Goal: Task Accomplishment & Management: Manage account settings

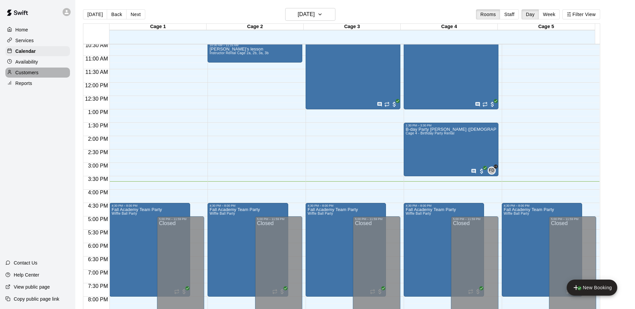
click at [41, 75] on div "Customers" at bounding box center [37, 73] width 65 height 10
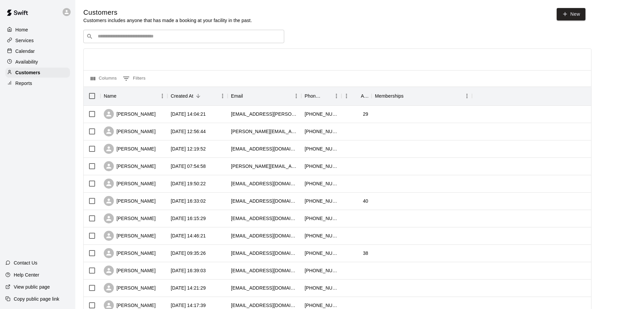
click at [145, 38] on input "Search customers by name or email" at bounding box center [188, 36] width 185 height 7
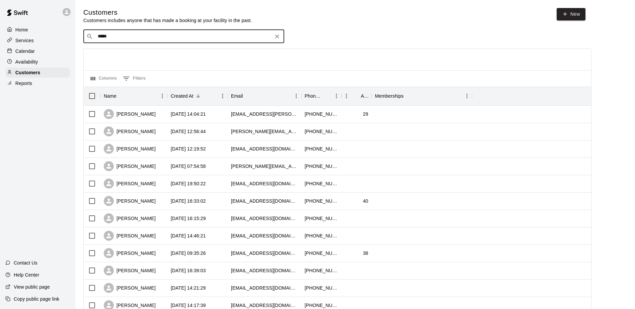
type input "******"
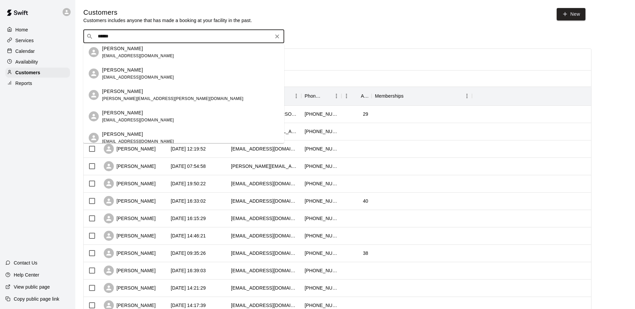
scroll to position [94, 0]
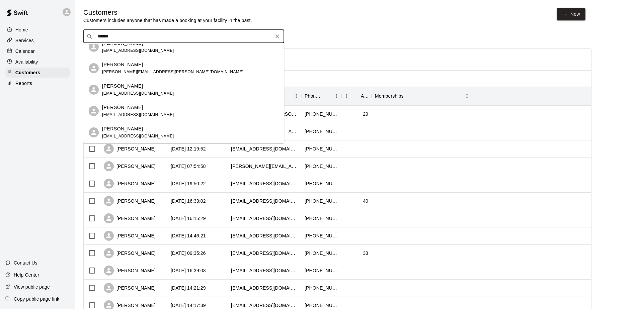
click at [151, 128] on div "[PERSON_NAME]" at bounding box center [138, 128] width 72 height 7
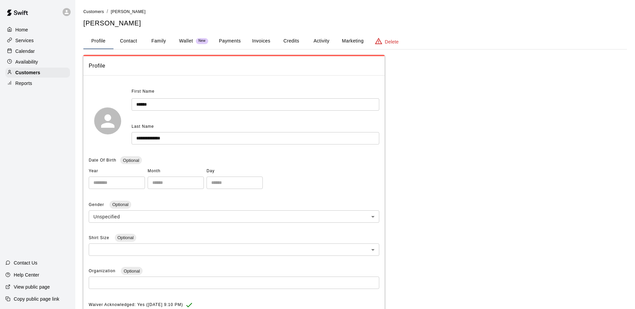
click at [140, 42] on button "Contact" at bounding box center [128, 41] width 30 height 16
select select "**"
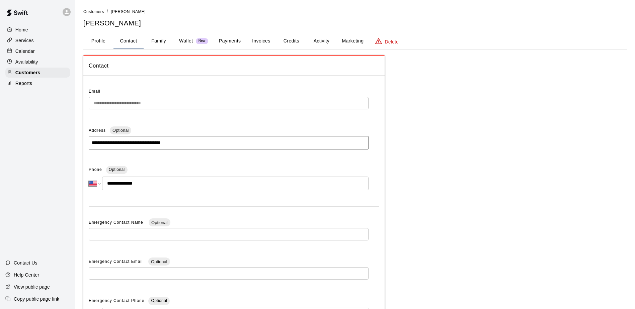
click at [157, 40] on button "Family" at bounding box center [159, 41] width 30 height 16
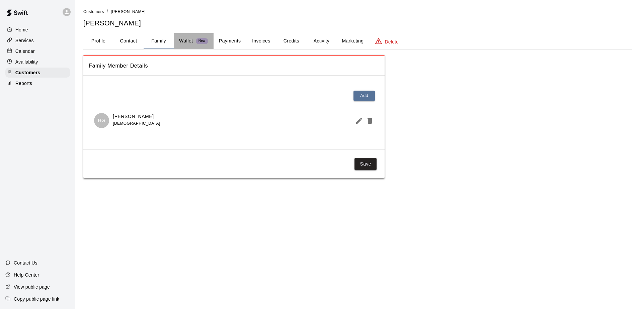
click at [191, 39] on p "Wallet" at bounding box center [186, 40] width 14 height 7
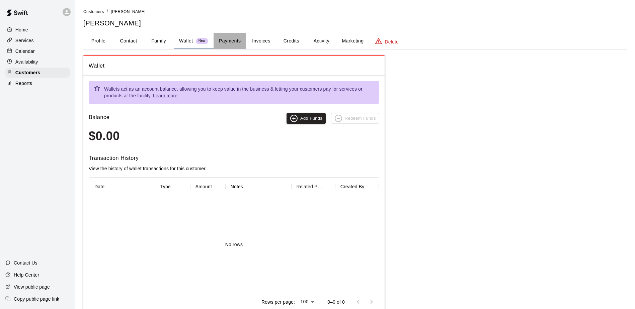
click at [229, 37] on button "Payments" at bounding box center [229, 41] width 32 height 16
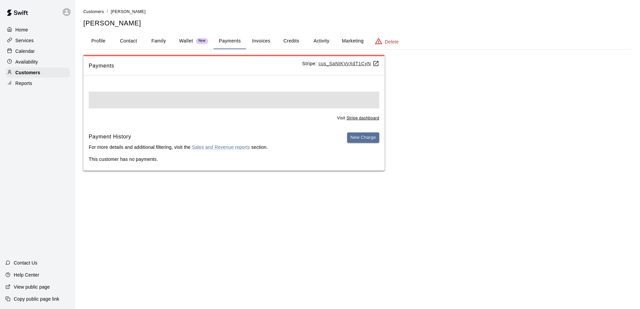
click at [262, 36] on button "Invoices" at bounding box center [261, 41] width 30 height 16
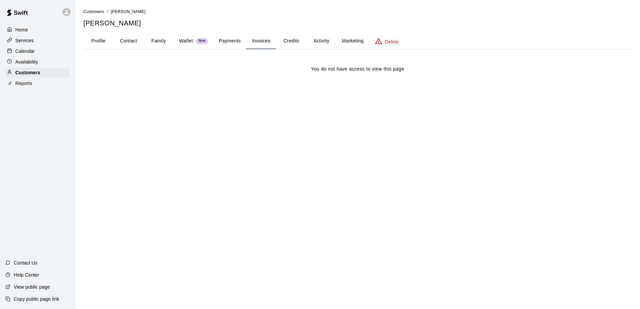
click at [91, 35] on button "Profile" at bounding box center [98, 41] width 30 height 16
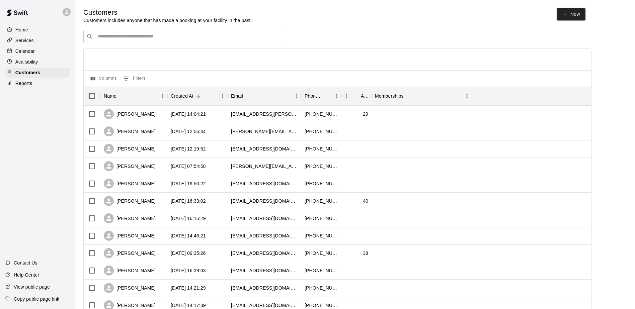
click at [120, 39] on input "Search customers by name or email" at bounding box center [188, 36] width 185 height 7
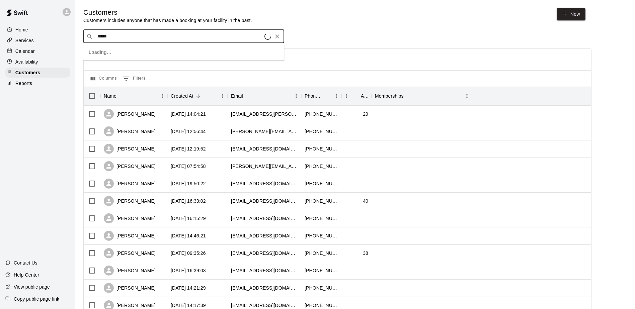
type input "******"
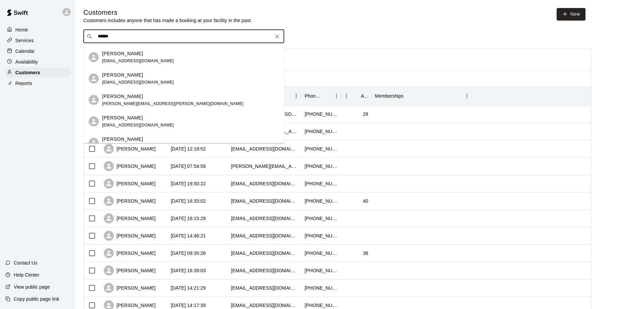
scroll to position [94, 0]
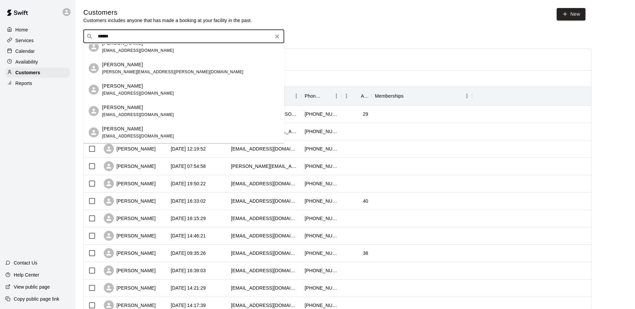
click at [166, 136] on div "[PERSON_NAME] [EMAIL_ADDRESS][DOMAIN_NAME]" at bounding box center [190, 132] width 177 height 14
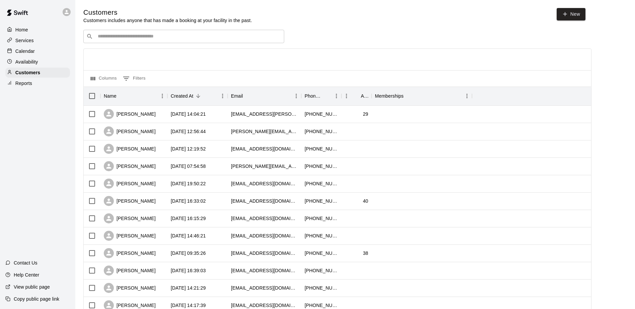
click at [141, 40] on input "Search customers by name or email" at bounding box center [188, 36] width 185 height 7
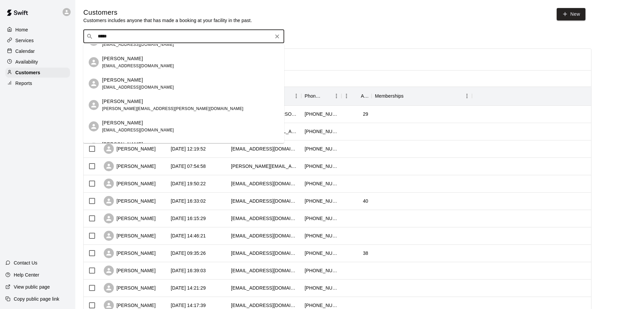
scroll to position [94, 0]
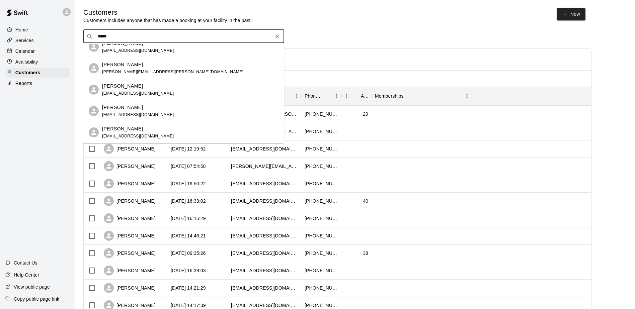
type input "*****"
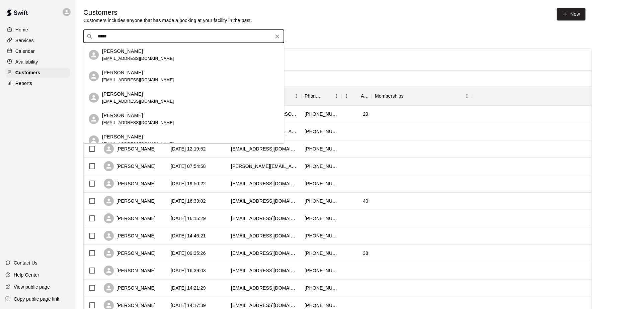
click at [126, 37] on input "*****" at bounding box center [183, 36] width 175 height 7
click at [123, 34] on input "*****" at bounding box center [183, 36] width 175 height 7
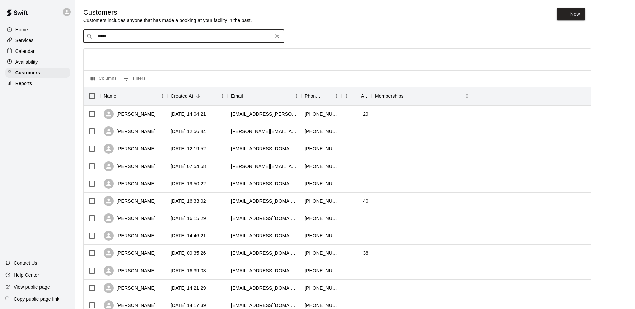
click at [41, 53] on div "Calendar" at bounding box center [37, 51] width 65 height 10
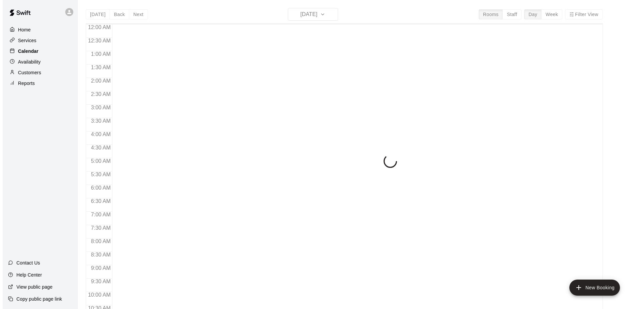
scroll to position [350, 0]
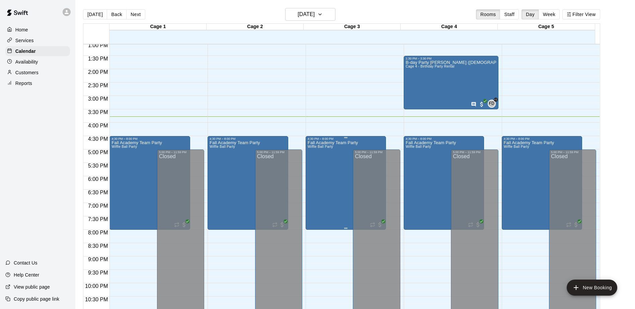
click at [329, 146] on div "Fall Academy Team Party Wiffle Ball Party" at bounding box center [332, 295] width 50 height 309
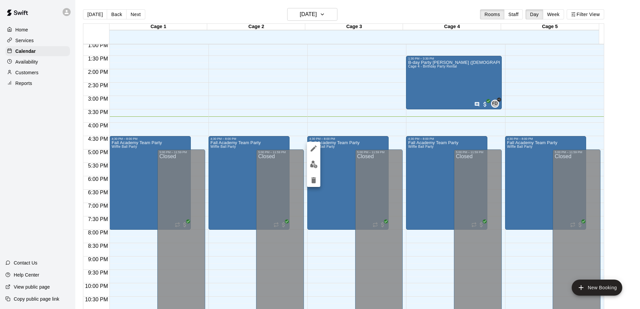
click at [319, 147] on button "edit" at bounding box center [313, 148] width 13 height 13
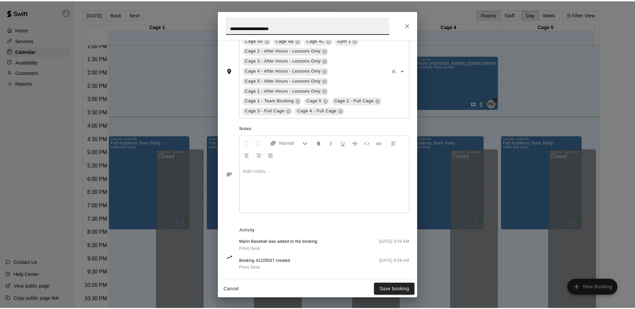
scroll to position [232, 0]
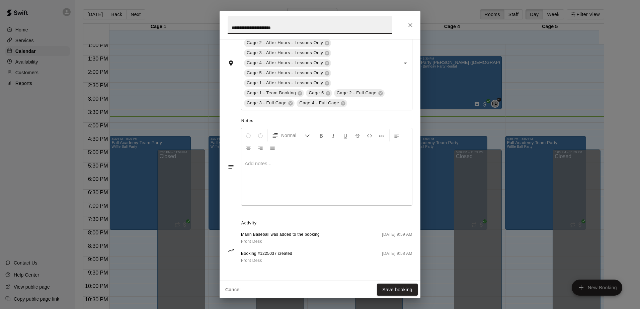
click at [447, 127] on div "**********" at bounding box center [320, 154] width 640 height 309
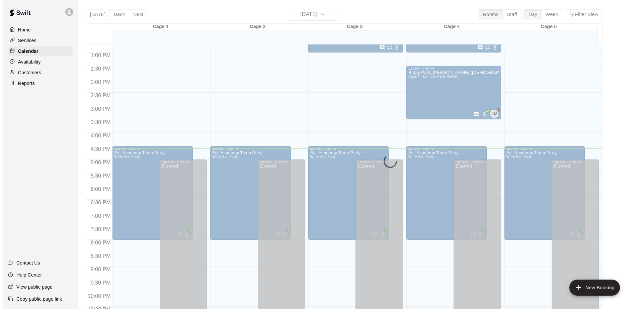
scroll to position [350, 0]
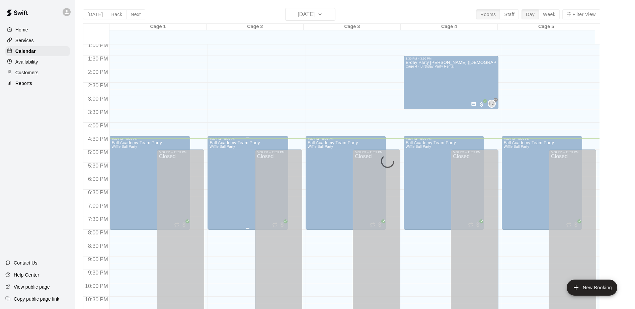
click at [242, 172] on div "Fall Academy Team Party Wiffle Ball Party" at bounding box center [234, 295] width 50 height 309
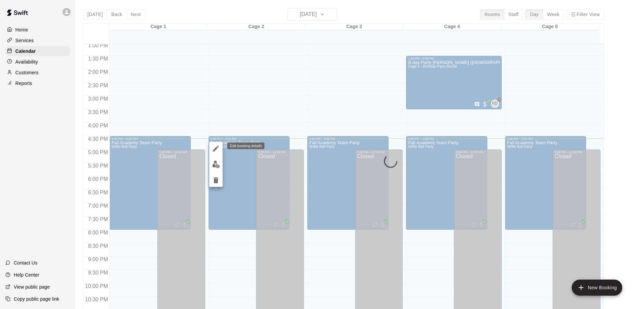
click at [213, 147] on icon "edit" at bounding box center [216, 149] width 8 height 8
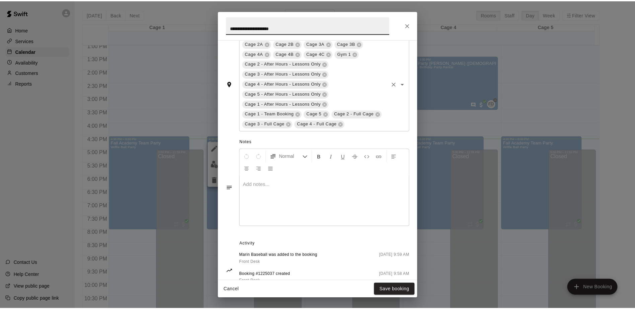
scroll to position [198, 0]
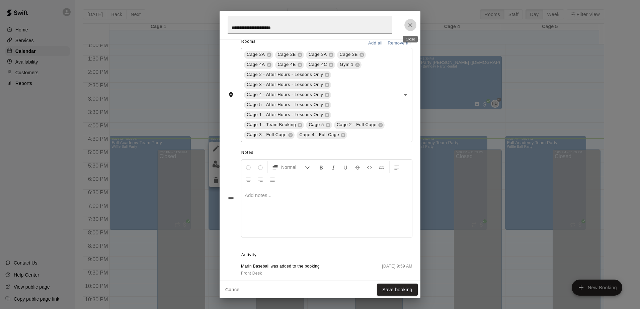
click at [406, 24] on button "Close" at bounding box center [410, 25] width 12 height 12
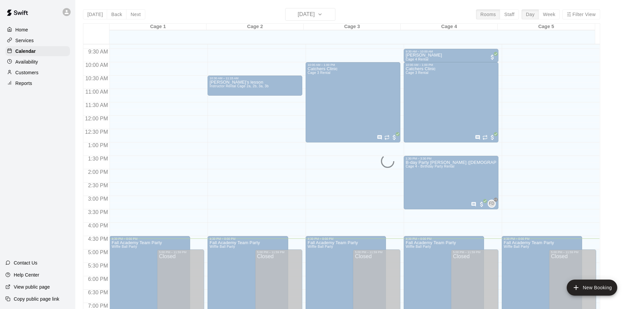
scroll to position [250, 0]
click at [26, 30] on p "Home" at bounding box center [21, 29] width 13 height 7
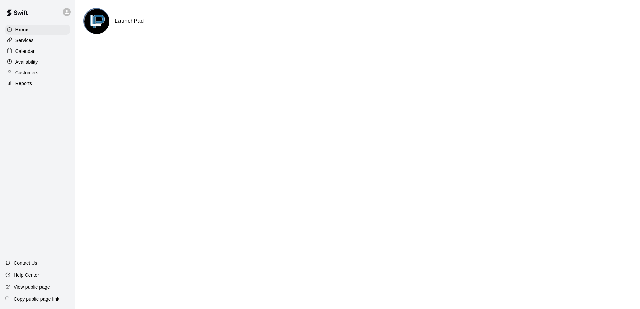
click at [41, 53] on div "Calendar" at bounding box center [37, 51] width 65 height 10
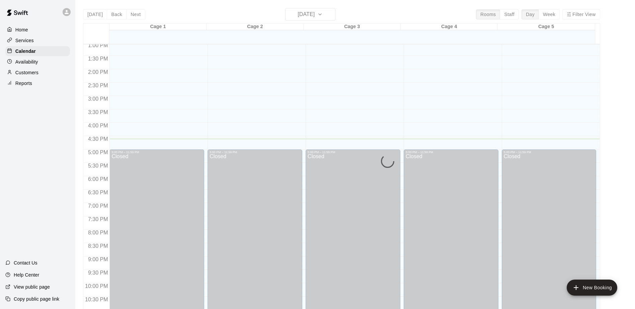
scroll to position [317, 0]
